Goal: Task Accomplishment & Management: Complete application form

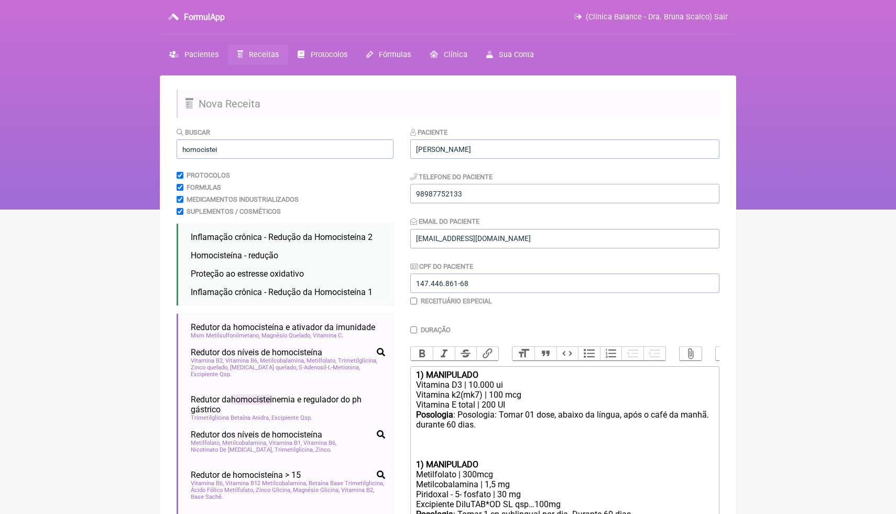
scroll to position [369, 0]
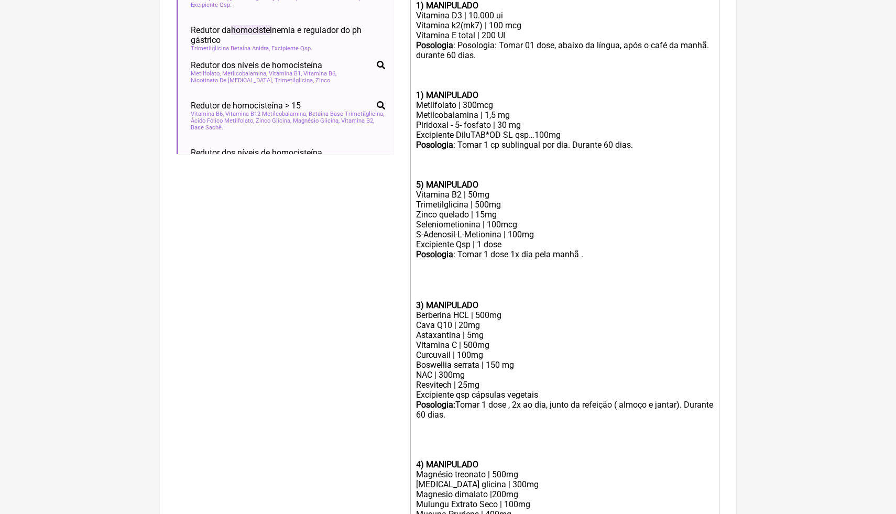
click at [421, 185] on strong "5) MANIPULADO" at bounding box center [447, 185] width 62 height 10
click at [419, 187] on strong ")3) MANIPULADO" at bounding box center [449, 185] width 66 height 10
click at [547, 233] on div "S-Adenosil-L-Metionina | 100mg" at bounding box center [565, 235] width 298 height 10
click at [445, 293] on div at bounding box center [565, 295] width 298 height 10
drag, startPoint x: 484, startPoint y: 324, endPoint x: 412, endPoint y: 320, distance: 72.0
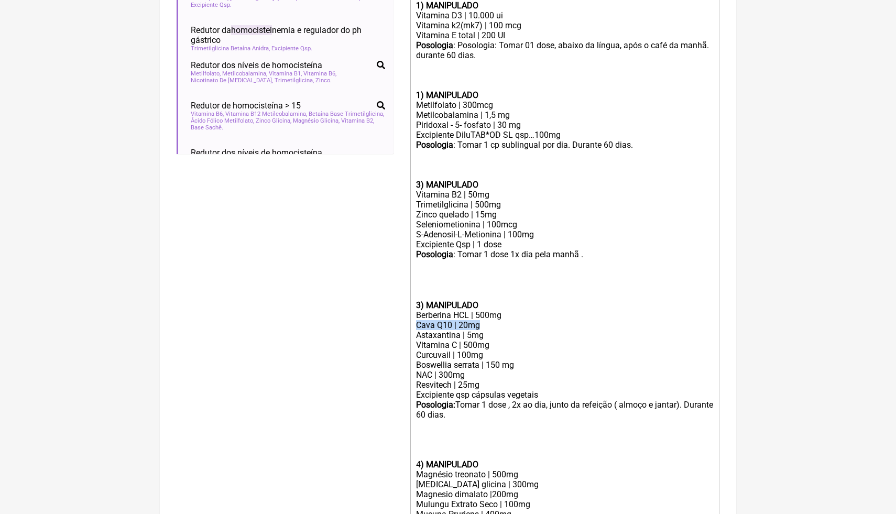
click at [412, 320] on trix-editor "1) MANIPULADO Vitamina D3 | 10.000 ui Vitamina k2(mk7) | 100 mcg Vitamina E tot…" at bounding box center [564, 330] width 309 height 667
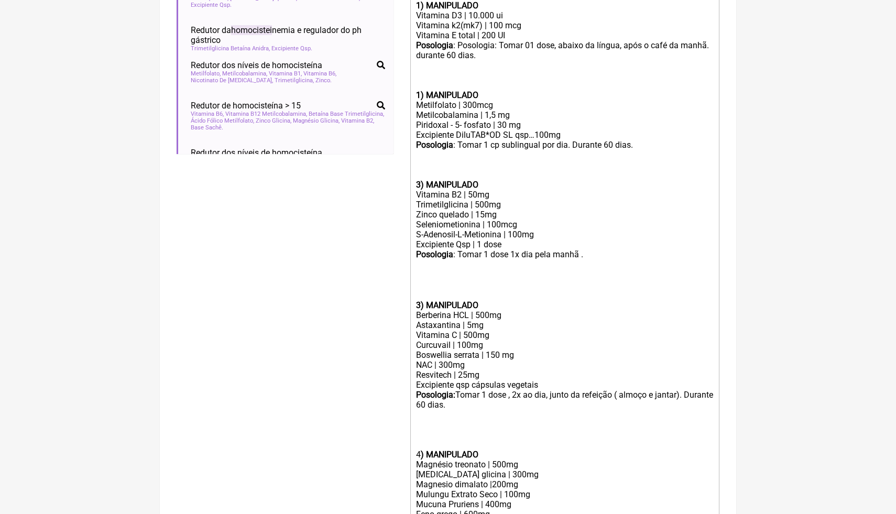
drag, startPoint x: 492, startPoint y: 336, endPoint x: 410, endPoint y: 326, distance: 82.9
click at [409, 326] on form "Buscar homocistei Protocolos Formulas Medicamentos Industrializados Suplementos…" at bounding box center [448, 233] width 543 height 953
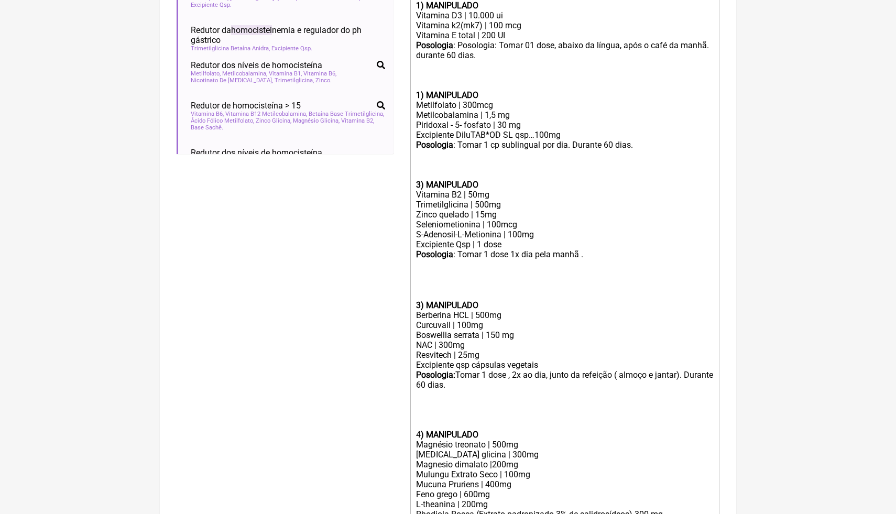
click at [489, 326] on div "Curcuvail | 100mg" at bounding box center [565, 325] width 298 height 10
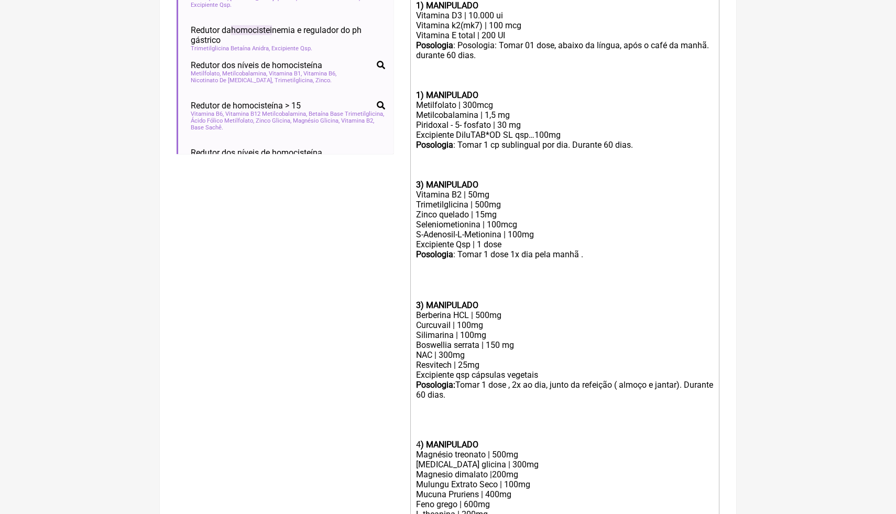
click at [539, 278] on div at bounding box center [565, 275] width 298 height 10
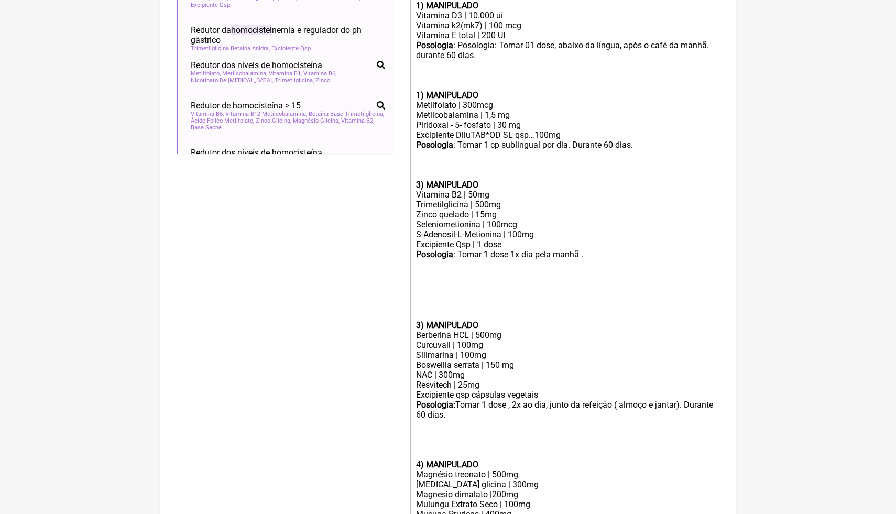
paste trix-editor "strong>2) MANIPULADO</strong></div><div>Acido alfa lipoico | 300mg&nbsp;</div><…"
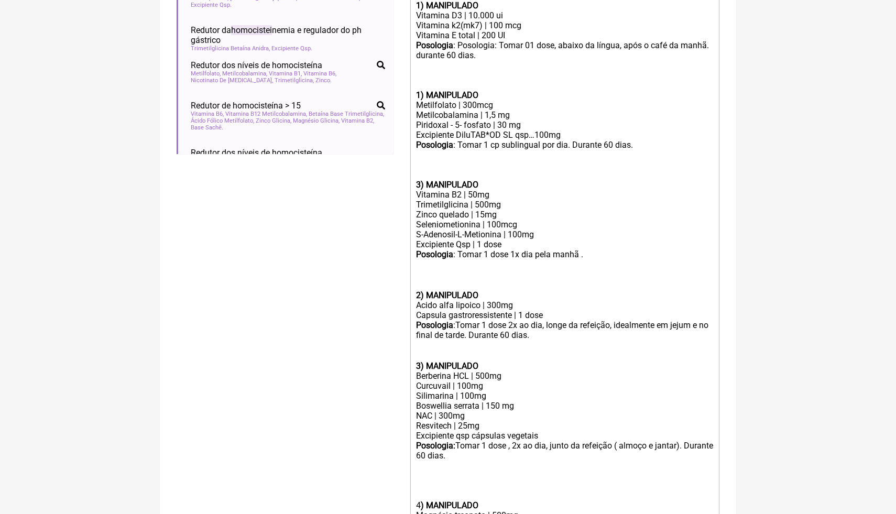
click at [596, 335] on div "Posologia :Tomar 1 dose 2x ao dia, longe da refeição, idealmente em jejum e no …" at bounding box center [565, 330] width 298 height 21
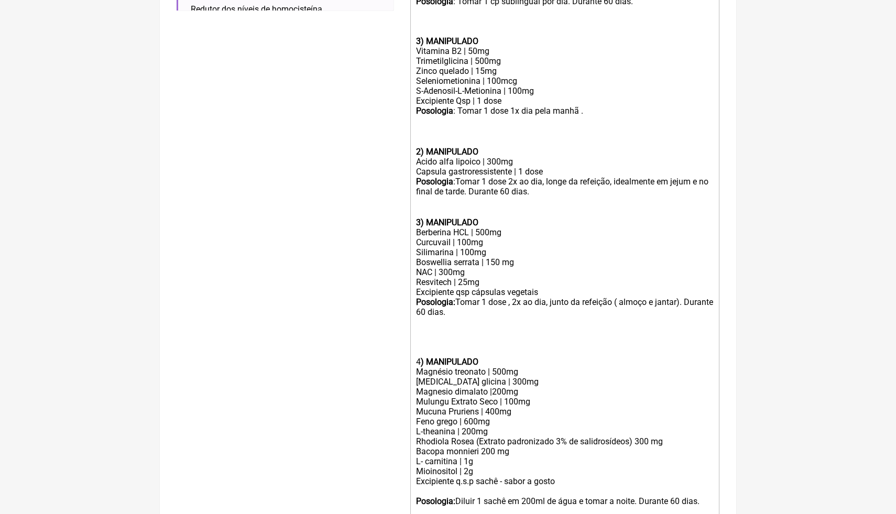
scroll to position [523, 0]
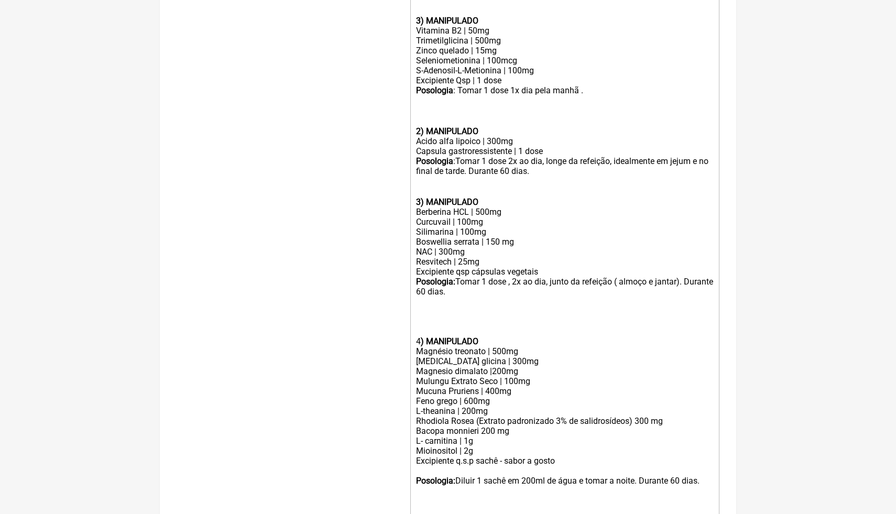
scroll to position [544, 0]
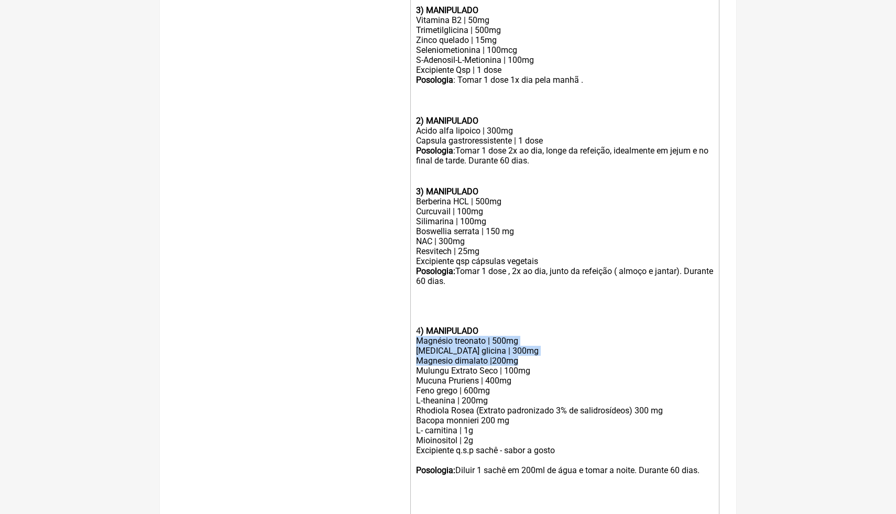
drag, startPoint x: 527, startPoint y: 361, endPoint x: 418, endPoint y: 340, distance: 111.1
click at [417, 340] on trix-editor "1) MANIPULADO Vitamina D3 | 10.000 ui Vitamina k2(mk7) | 100 mcg Vitamina E tot…" at bounding box center [564, 176] width 309 height 708
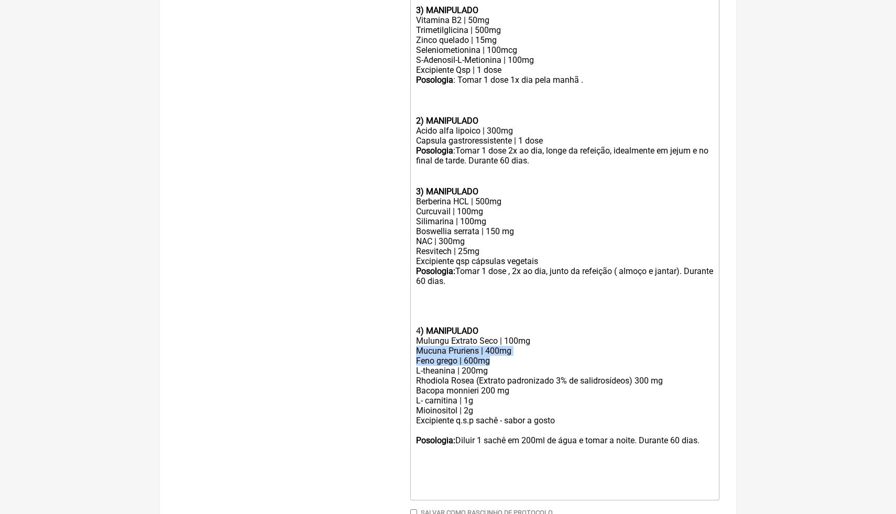
drag, startPoint x: 495, startPoint y: 360, endPoint x: 416, endPoint y: 352, distance: 79.5
click at [416, 352] on trix-editor "1) MANIPULADO Vitamina D3 | 10.000 ui Vitamina k2(mk7) | 100 mcg Vitamina E tot…" at bounding box center [564, 161] width 309 height 678
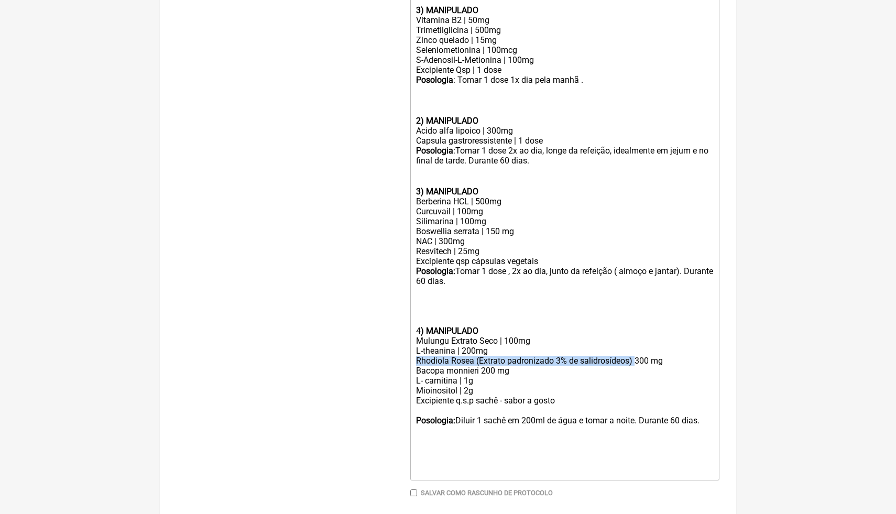
drag, startPoint x: 640, startPoint y: 358, endPoint x: 379, endPoint y: 361, distance: 261.5
click at [379, 361] on form "Buscar homocistei Protocolos Formulas Medicamentos Industrializados Suplementos…" at bounding box center [448, 60] width 543 height 954
click at [475, 362] on div "300 mg" at bounding box center [565, 361] width 298 height 10
drag, startPoint x: 452, startPoint y: 359, endPoint x: 411, endPoint y: 357, distance: 40.4
click at [410, 358] on trix-editor "1) MANIPULADO Vitamina D3 | 10.000 ui Vitamina k2(mk7) | 100 mcg Vitamina E tot…" at bounding box center [564, 151] width 309 height 658
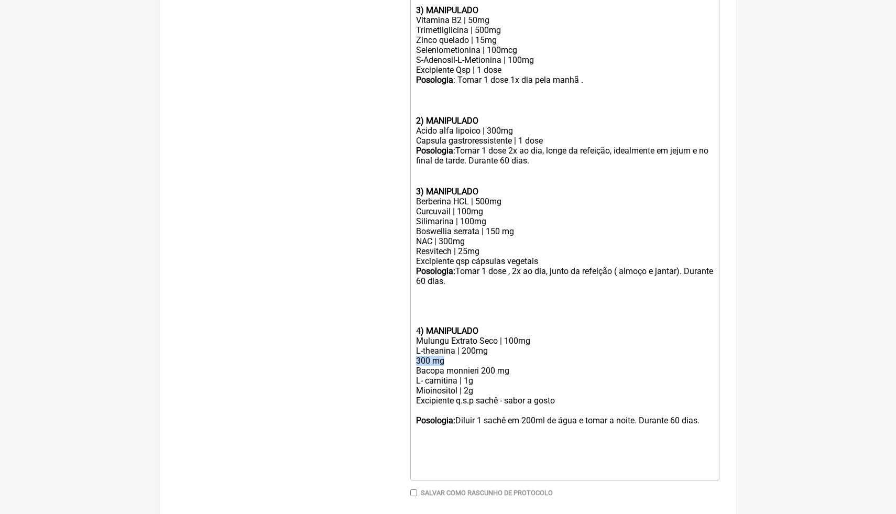
paste trix-editor "<div><strong>1) MANIPULADO</strong></div><div>Vitamina D3 | 10.000 ui</div><div…"
drag, startPoint x: 520, startPoint y: 361, endPoint x: 512, endPoint y: 359, distance: 8.6
click at [512, 359] on div "Ashwaghanda ( KSM 66) ….500mg" at bounding box center [565, 361] width 298 height 10
click at [548, 362] on div "Ashwaghanda ( KSM 66) | 500mg" at bounding box center [565, 361] width 298 height 10
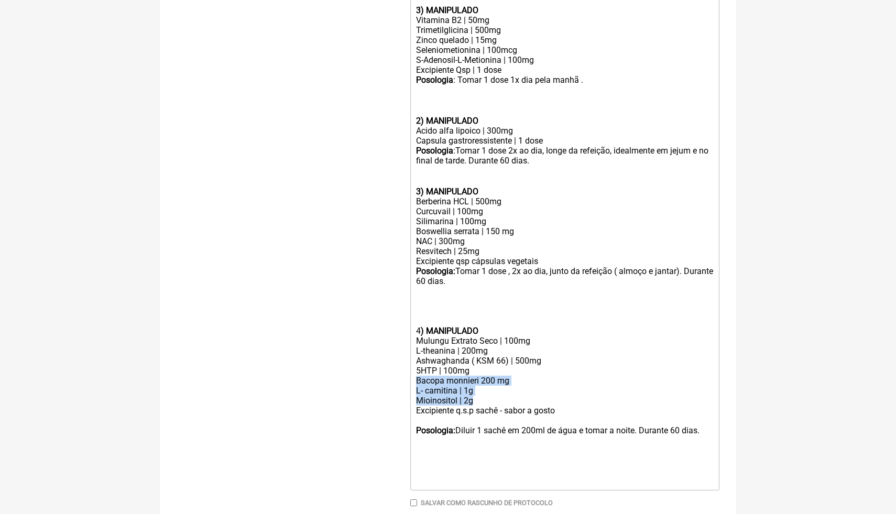
drag, startPoint x: 475, startPoint y: 400, endPoint x: 416, endPoint y: 380, distance: 62.0
click at [416, 380] on trix-editor "1) MANIPULADO Vitamina D3 | 10.000 ui Vitamina k2(mk7) | 100 mcg Vitamina E tot…" at bounding box center [564, 156] width 309 height 668
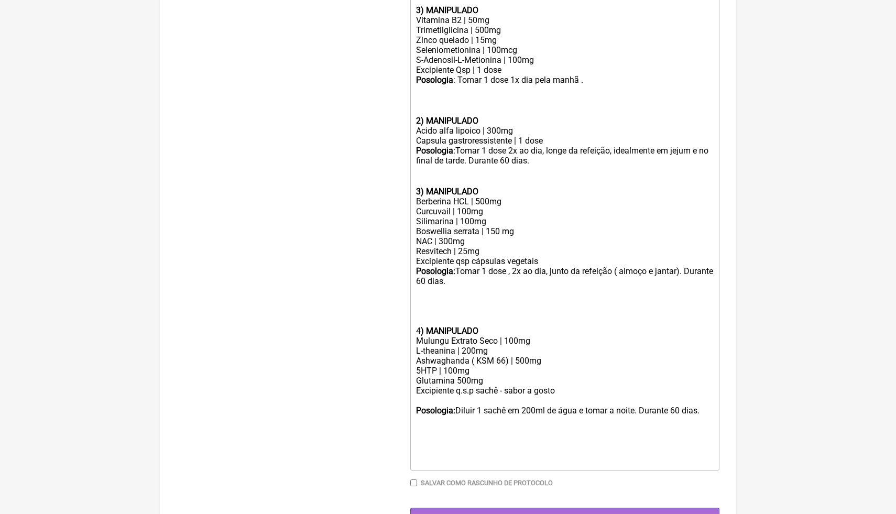
click at [454, 380] on div "Glutamina 500mg" at bounding box center [565, 381] width 298 height 10
drag, startPoint x: 478, startPoint y: 240, endPoint x: 413, endPoint y: 239, distance: 64.5
click at [413, 239] on trix-editor "1) MANIPULADO Vitamina D3 | 10.000 ui Vitamina k2(mk7) | 100 mcg Vitamina E tot…" at bounding box center [564, 146] width 309 height 648
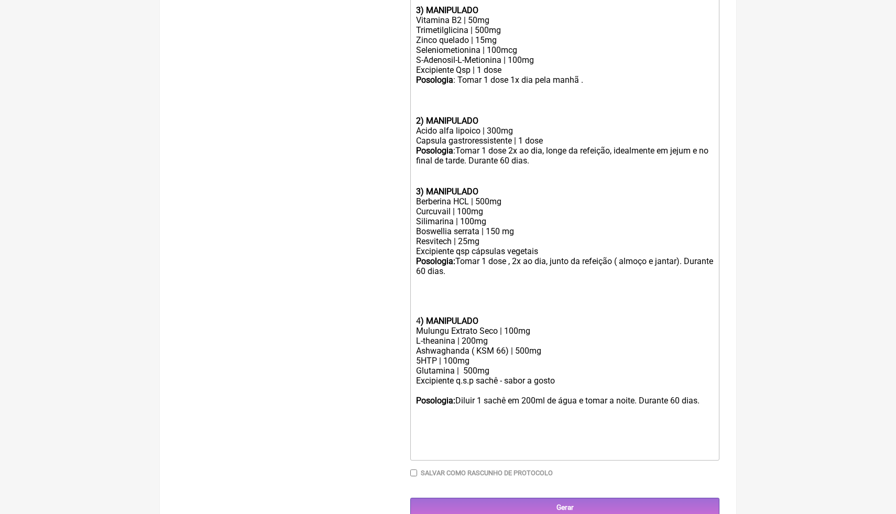
click at [419, 306] on div at bounding box center [565, 311] width 298 height 10
click at [431, 180] on div at bounding box center [565, 182] width 298 height 10
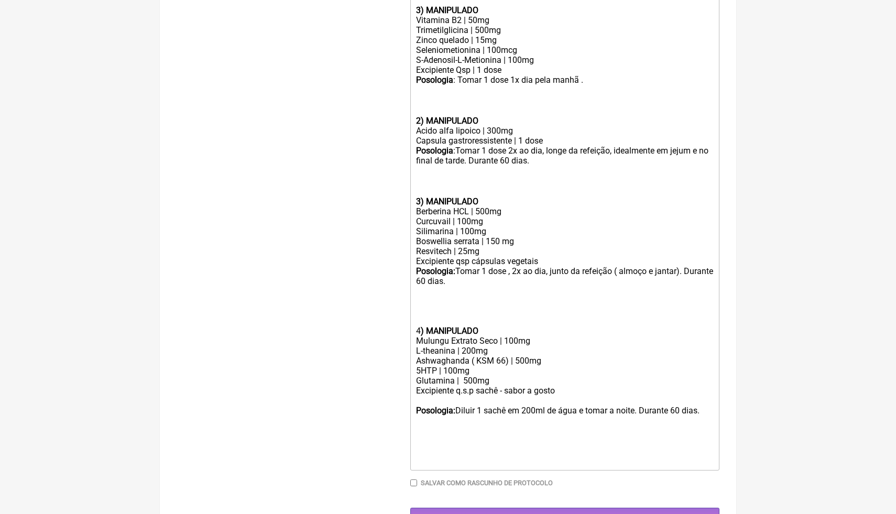
click at [547, 341] on div "Mulungu Extrato Seco | 100mg" at bounding box center [565, 341] width 298 height 10
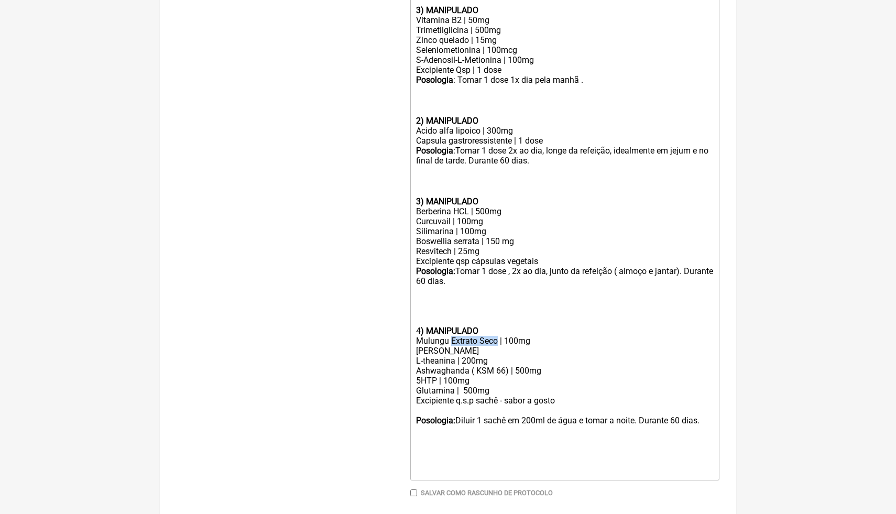
drag, startPoint x: 499, startPoint y: 339, endPoint x: 452, endPoint y: 339, distance: 47.2
click at [452, 339] on div "Mulungu Extrato Seco | 100mg Melissa" at bounding box center [565, 346] width 298 height 20
copy div "Extrato Seco"
click at [457, 346] on div "Mulungu Extrato Seco | 100mg Melissa" at bounding box center [565, 346] width 298 height 20
paste trix-editor "Extrato Seco"
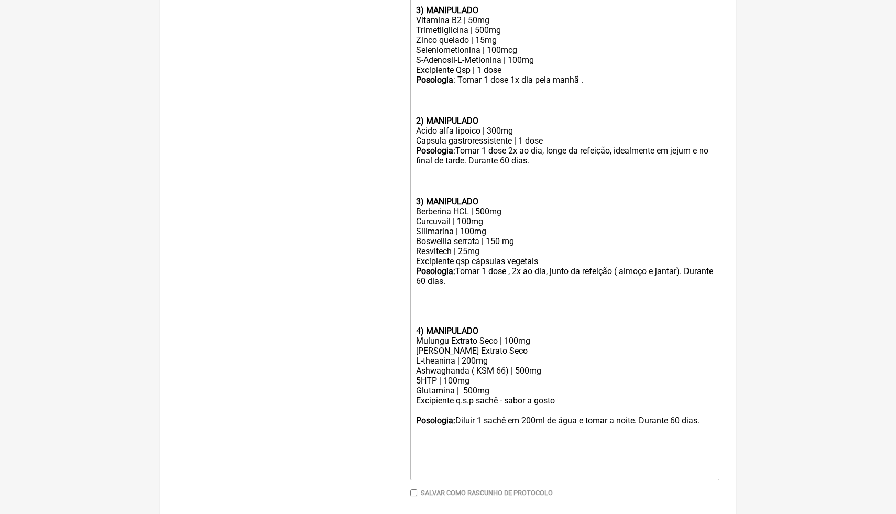
click at [508, 349] on div "Mulungu Extrato Seco | 100mg Melissa Extrato Seco" at bounding box center [565, 346] width 298 height 20
drag, startPoint x: 485, startPoint y: 391, endPoint x: 462, endPoint y: 390, distance: 23.1
click at [462, 390] on div "Glutamina | 500mg" at bounding box center [565, 391] width 298 height 10
click at [477, 390] on div "Glutamina | 1g" at bounding box center [565, 391] width 298 height 10
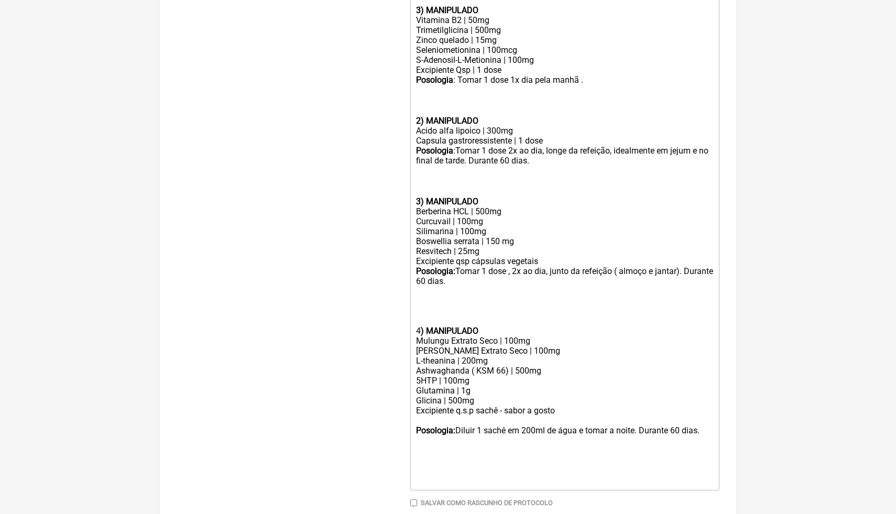
drag, startPoint x: 485, startPoint y: 280, endPoint x: 415, endPoint y: 279, distance: 69.7
click at [416, 280] on trix-editor "1) MANIPULADO Vitamina D3 | 10.000 ui Vitamina k2(mk7) | 100 mcg Vitamina E tot…" at bounding box center [564, 156] width 309 height 668
copy div "Durante 60 dias."
click at [614, 83] on div "Posologia : Tomar 1 dose 1x dia pela manhã .ㅤ" at bounding box center [565, 80] width 298 height 11
paste trix-editor "Durante 60 dias.&nbsp;"
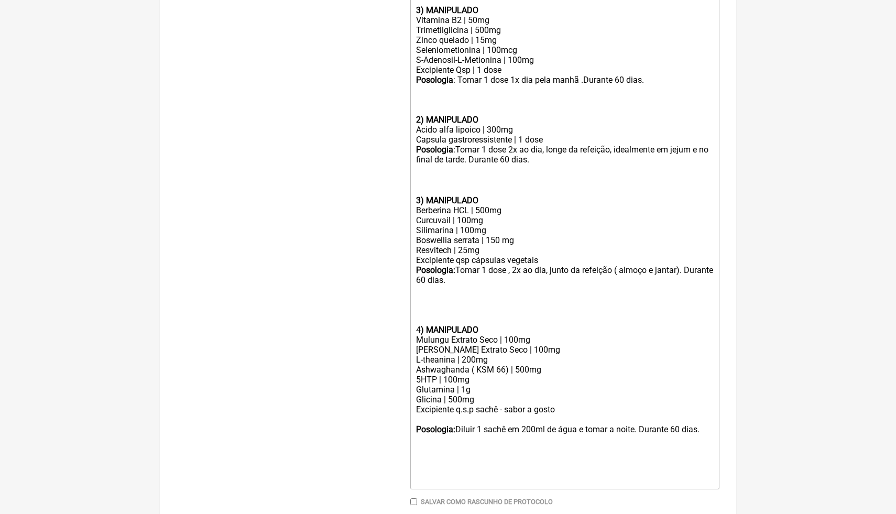
click at [632, 89] on div at bounding box center [565, 90] width 298 height 10
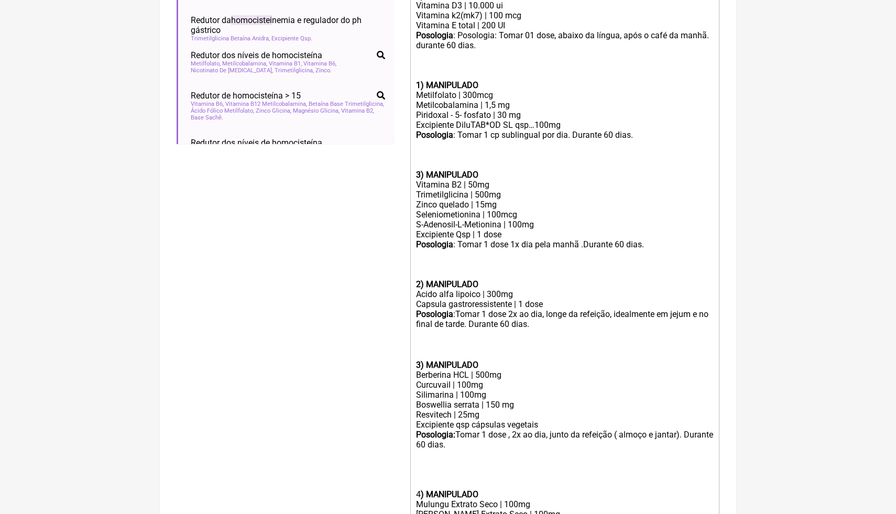
scroll to position [369, 0]
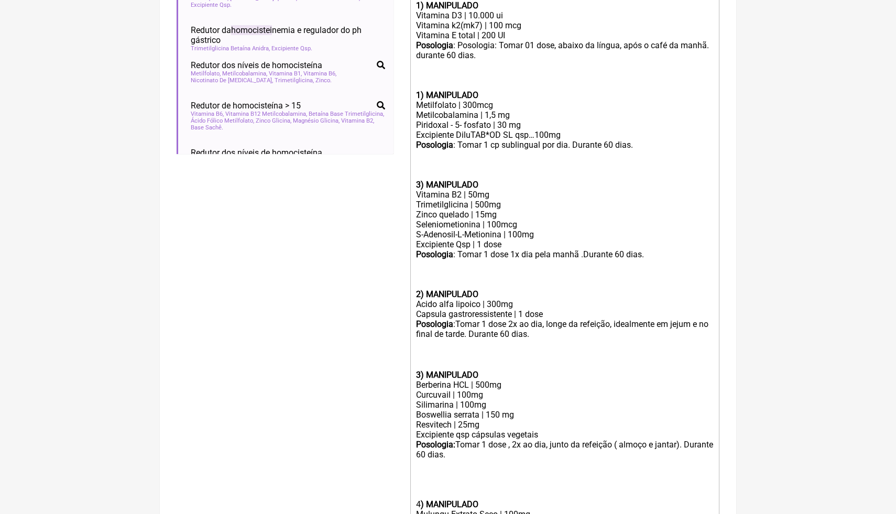
click at [420, 95] on strong "1) MANIPULADO" at bounding box center [447, 95] width 62 height 10
click at [555, 284] on div "2) MANIPULADO" at bounding box center [565, 284] width 298 height 30
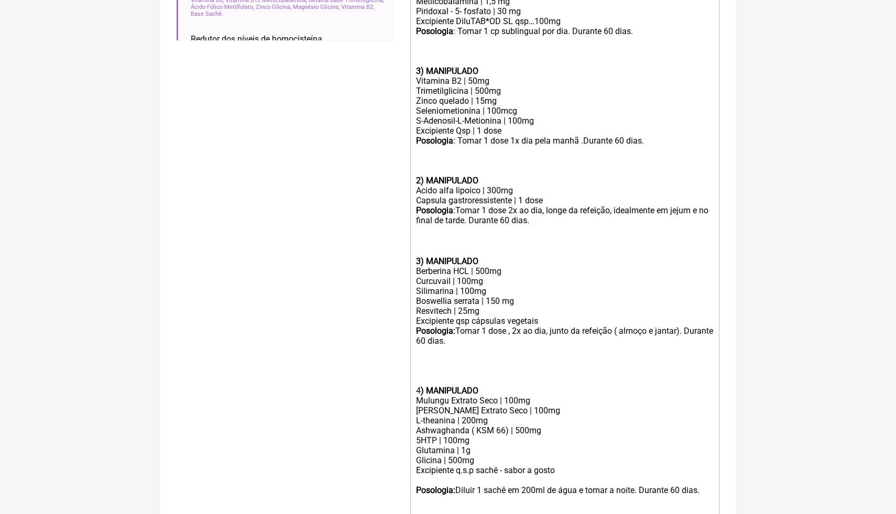
scroll to position [493, 0]
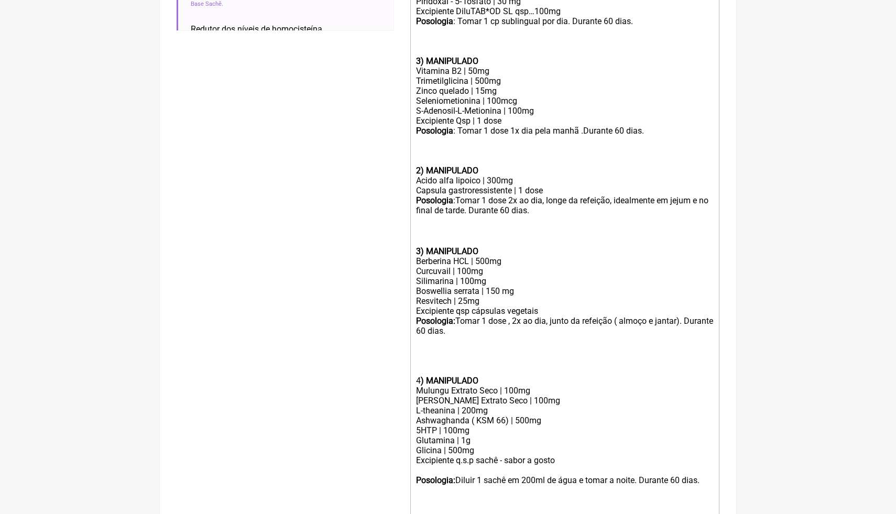
click at [663, 65] on div "3) MANIPULADO" at bounding box center [565, 51] width 298 height 30
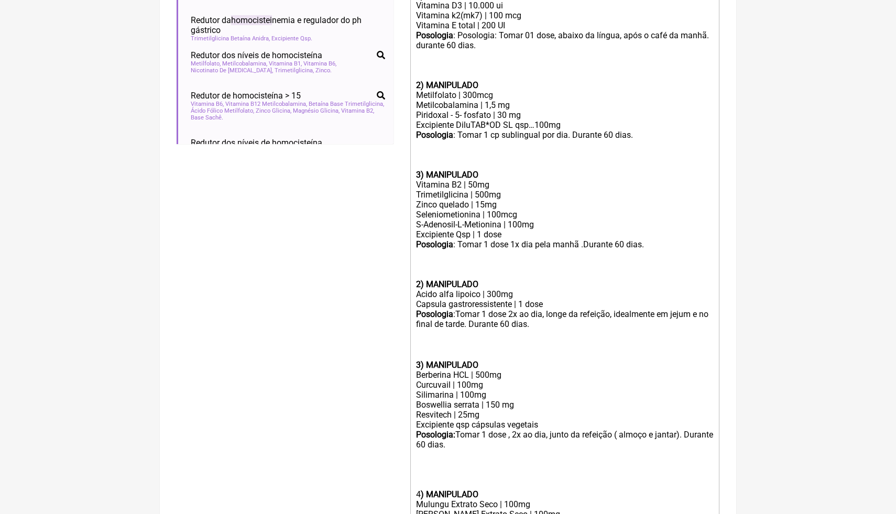
scroll to position [369, 0]
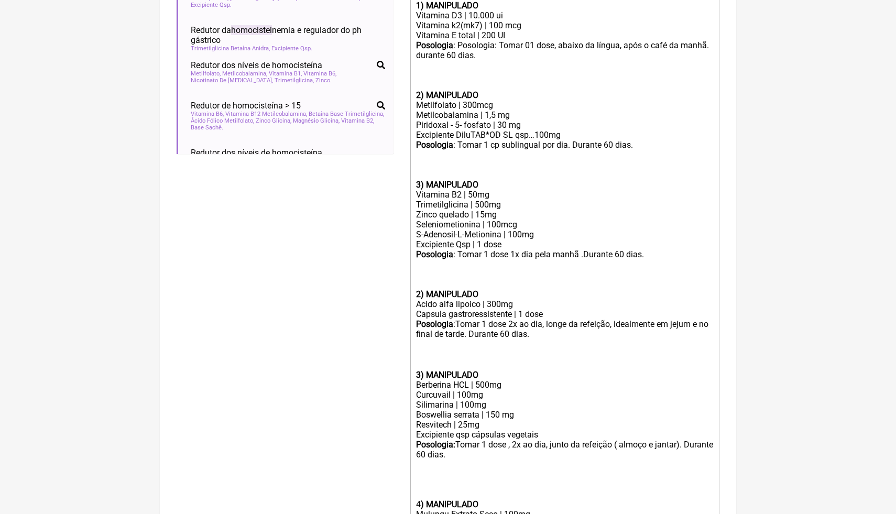
click at [421, 294] on strong "2) MANIPULADO" at bounding box center [447, 294] width 62 height 10
click at [422, 375] on strong "3) MANIPULADO" at bounding box center [447, 375] width 62 height 10
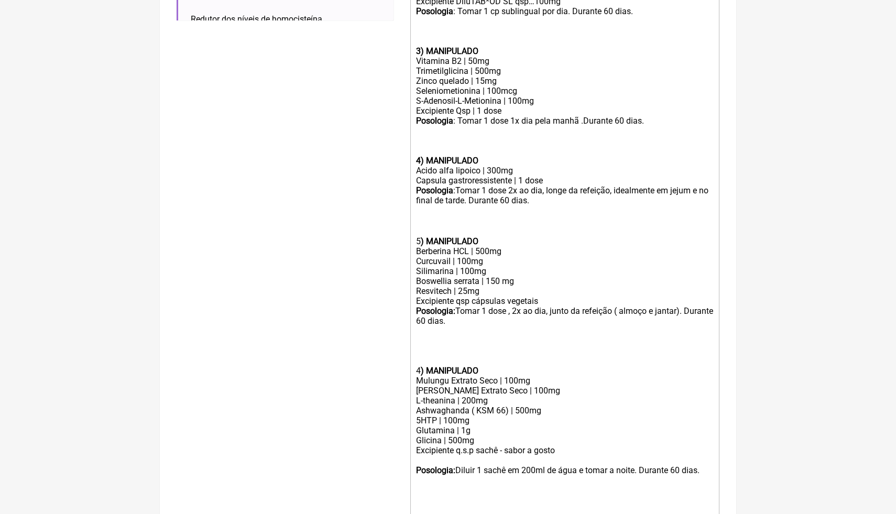
scroll to position [513, 0]
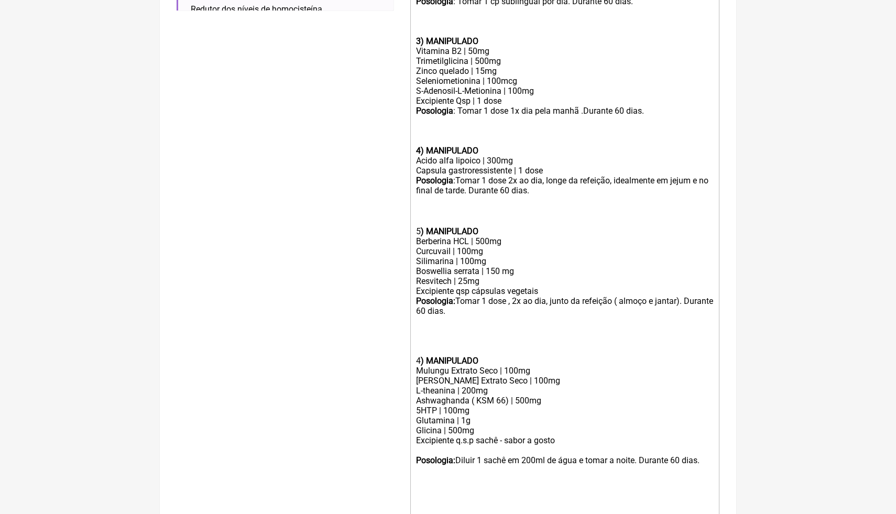
click at [420, 347] on div at bounding box center [565, 351] width 298 height 10
click at [420, 358] on div "4 ) MANIPULADO" at bounding box center [565, 361] width 298 height 10
type trix-editor "<div><strong>1) MANIPULADO</strong></div><div>Vitamina D3 | 10.000 ui</div><div…"
click at [536, 398] on div "Ashwaghanda ( KSM 66) | 500mg 5HTP | 100mg" at bounding box center [565, 406] width 298 height 20
click at [469, 351] on div at bounding box center [565, 346] width 298 height 20
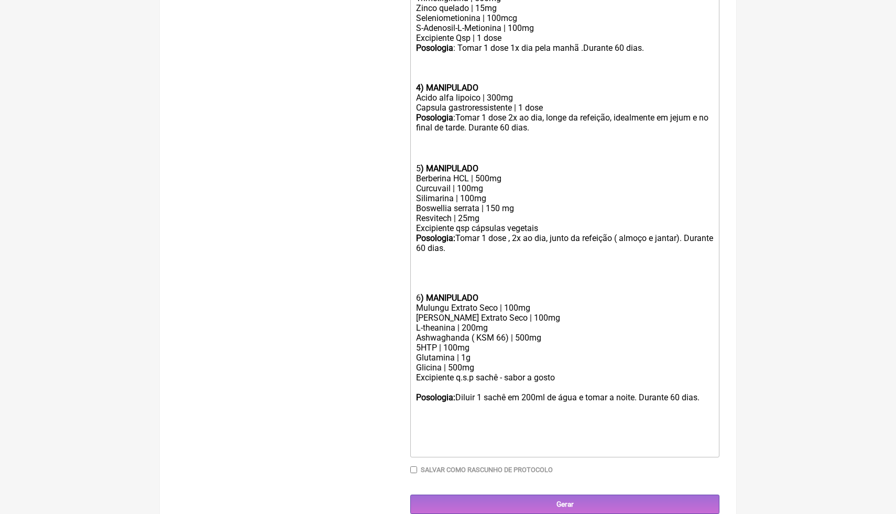
scroll to position [590, 0]
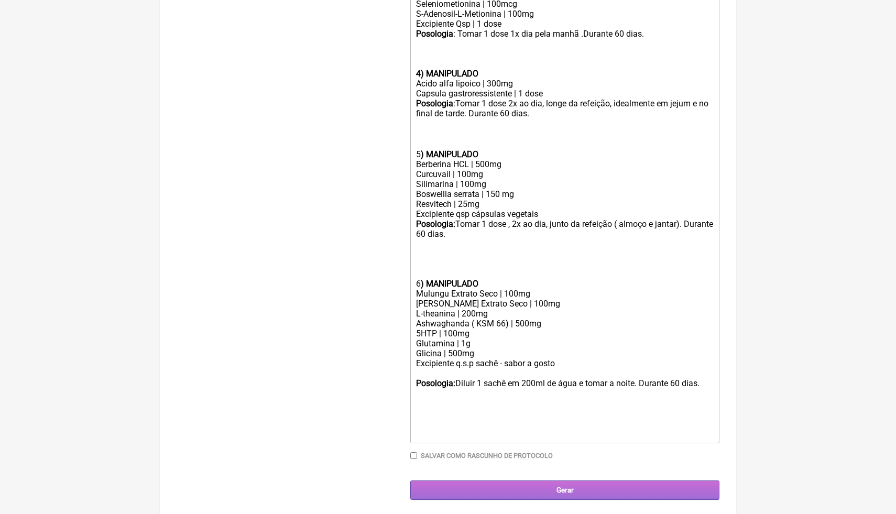
click at [576, 491] on input "Gerar" at bounding box center [564, 490] width 309 height 19
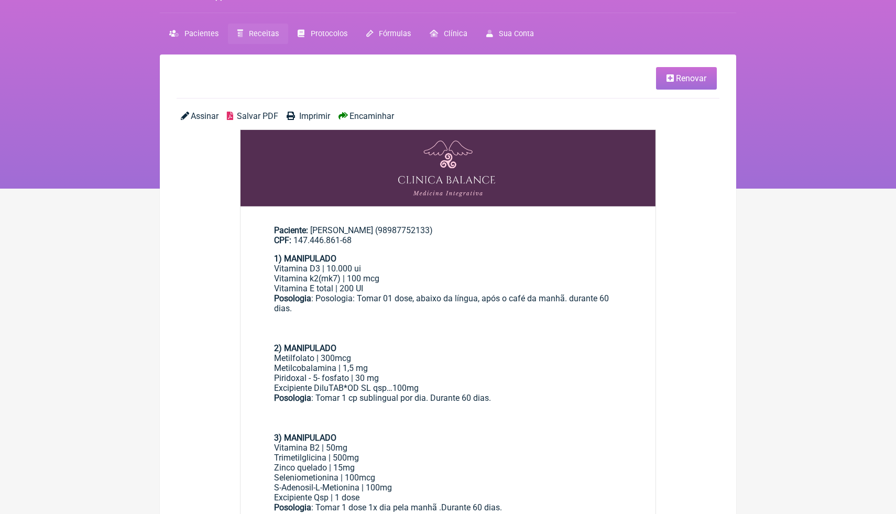
scroll to position [21, 0]
click at [251, 114] on span "Salvar PDF" at bounding box center [257, 116] width 41 height 10
click at [200, 35] on span "Pacientes" at bounding box center [201, 33] width 34 height 9
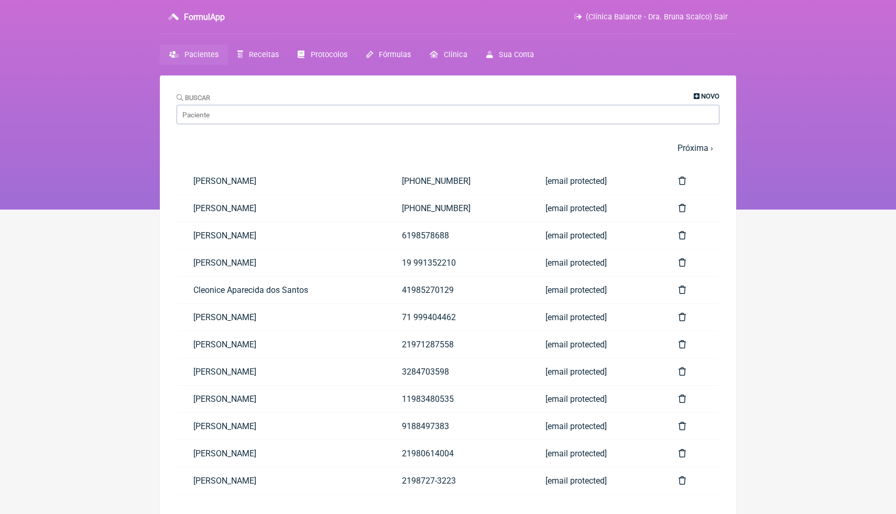
click at [709, 94] on span "Novo" at bounding box center [710, 96] width 18 height 8
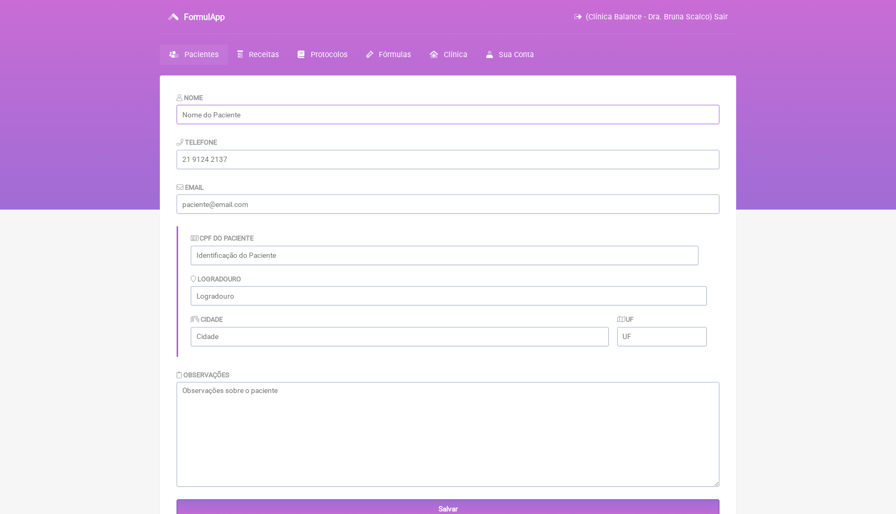
click at [430, 118] on input "text" at bounding box center [448, 114] width 543 height 19
type input "jose"
click at [271, 57] on span "Receitas" at bounding box center [264, 54] width 30 height 9
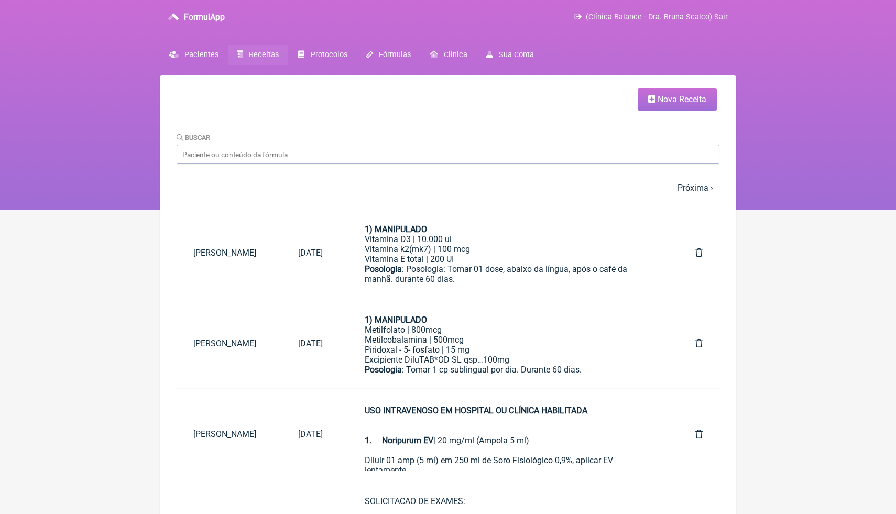
click at [669, 96] on span "Nova Receita" at bounding box center [682, 99] width 49 height 10
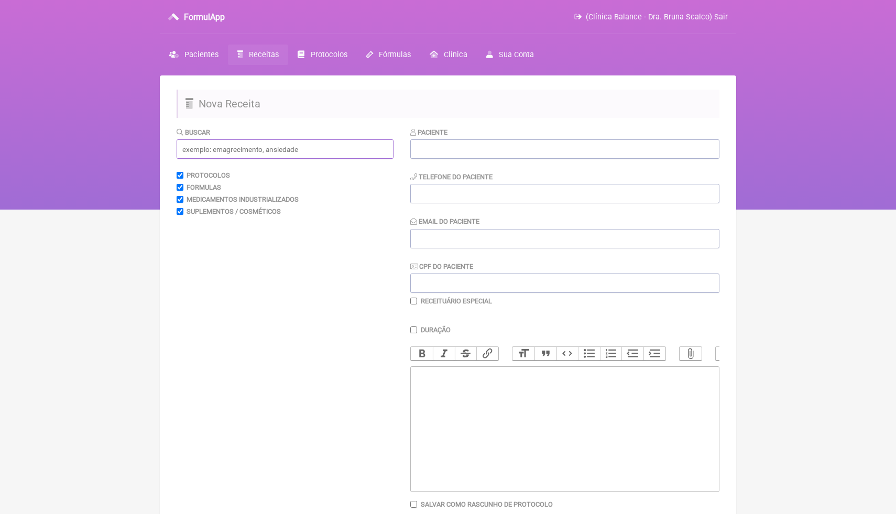
click at [351, 148] on input "text" at bounding box center [285, 148] width 217 height 19
type input "j"
click at [438, 159] on div "Paciente Telefone do Paciente Email do Paciente CPF do Paciente Receituário Esp…" at bounding box center [564, 216] width 309 height 179
click at [438, 143] on input "text" at bounding box center [564, 148] width 309 height 19
type input "j"
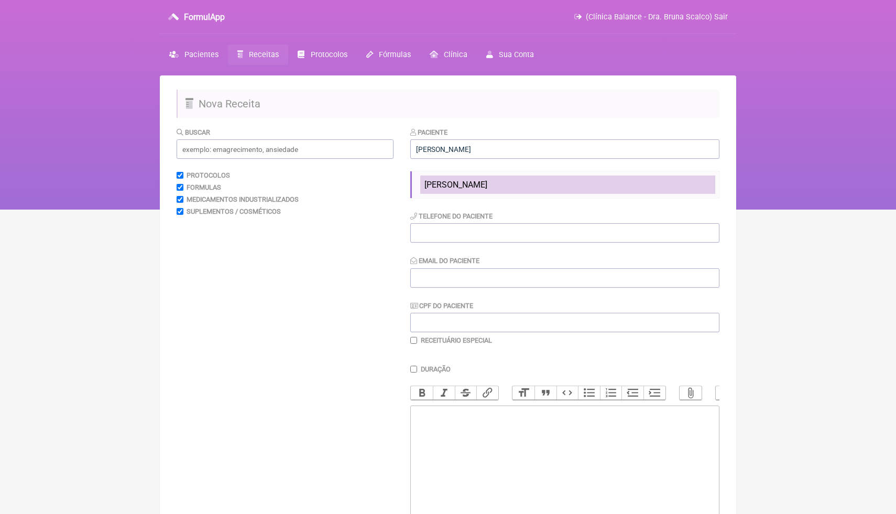
click at [454, 184] on span "Jose Soares Correia" at bounding box center [456, 185] width 63 height 10
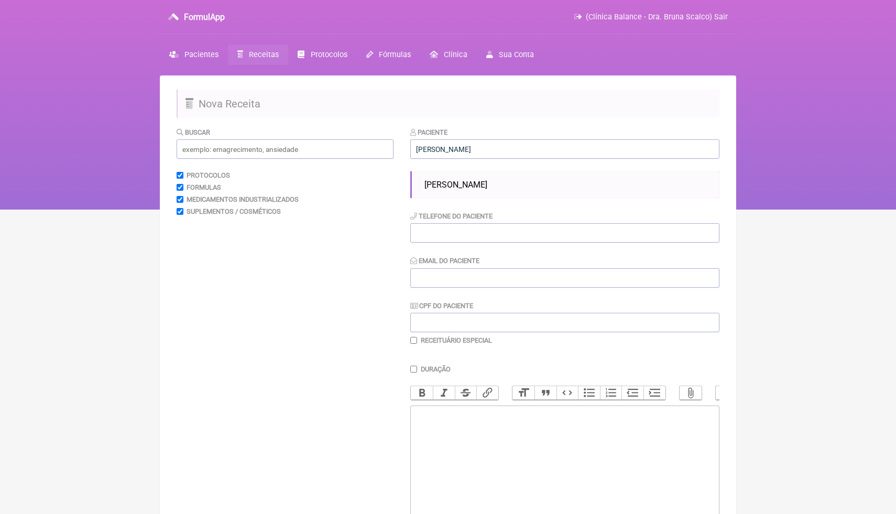
type input "Jose Soares Correia"
type input "98987752133"
type input "js85cr@gmail.com"
type input "147.446.861-68"
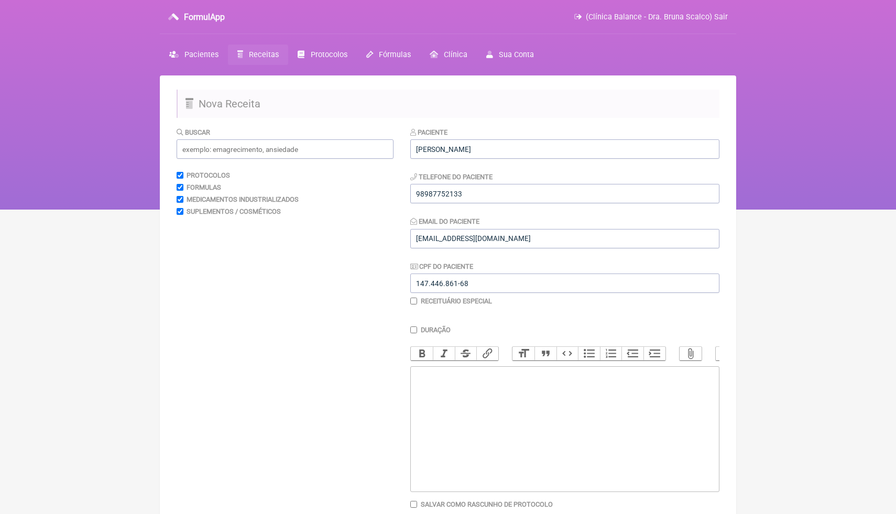
click at [434, 405] on trix-editor at bounding box center [564, 429] width 309 height 126
click at [489, 438] on div "SOLICITACAO DE EXAME - Cistatina C - Relacao - Creatinina urinaria - Albumina u…" at bounding box center [565, 410] width 298 height 80
drag, startPoint x: 463, startPoint y: 405, endPoint x: 404, endPoint y: 403, distance: 59.8
click at [404, 403] on form "Buscar Protocolos Formulas Medicamentos Industrializados Suplementos / Cosmétic…" at bounding box center [448, 338] width 543 height 422
type trix-editor "<div>SOLICITACAO DE EXAME<br><br>- Cistatina C<br>- Creatinina urinaria<br>- Al…"
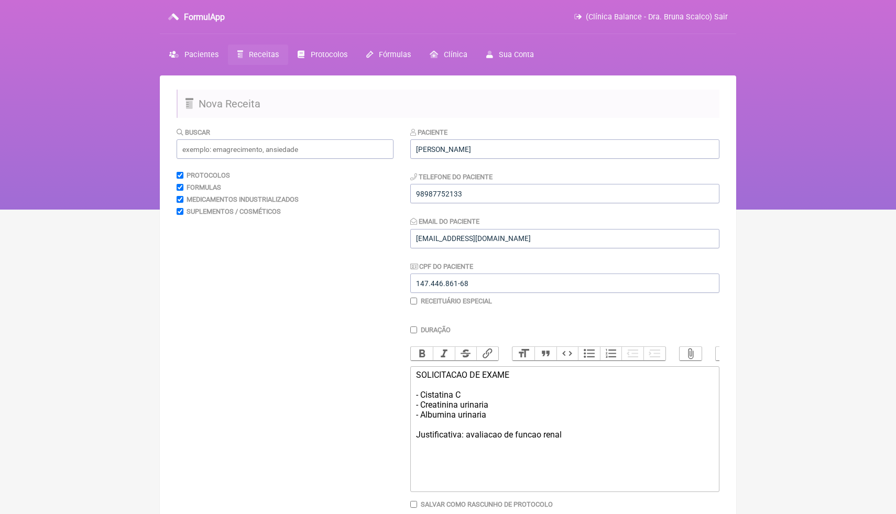
click at [552, 396] on div "SOLICITACAO DE EXAME - Cistatina C - Creatinina urinaria - Albumina urinaria Ju…" at bounding box center [565, 405] width 298 height 70
click at [757, 210] on html "FormulApp (Clínica Balance - Dra. Bruna Scalco) Sair Pacientes Receitas Protoco…" at bounding box center [448, 105] width 896 height 210
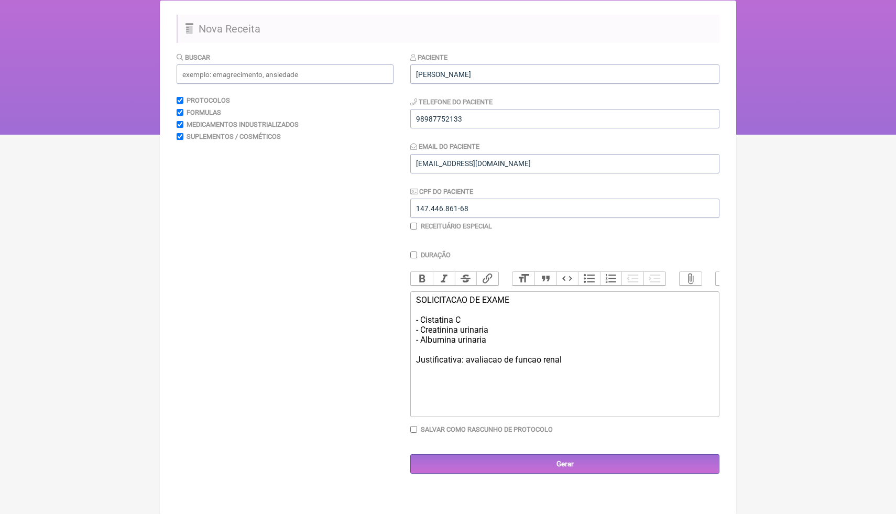
scroll to position [75, 0]
click at [586, 459] on input "Gerar" at bounding box center [564, 463] width 309 height 19
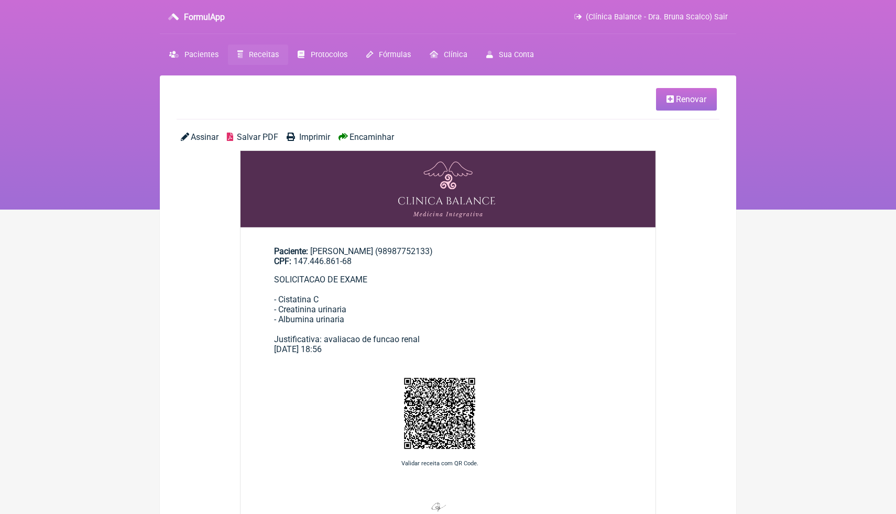
drag, startPoint x: 0, startPoint y: 0, endPoint x: 667, endPoint y: 332, distance: 745.3
click at [668, 326] on main "Renovar Assinar Salvar PDF Imprimir Encaminhar Paciente: [PERSON_NAME] (9898775…" at bounding box center [448, 388] width 576 height 627
click at [265, 139] on span "Salvar PDF" at bounding box center [257, 137] width 41 height 10
